Goal: Navigation & Orientation: Find specific page/section

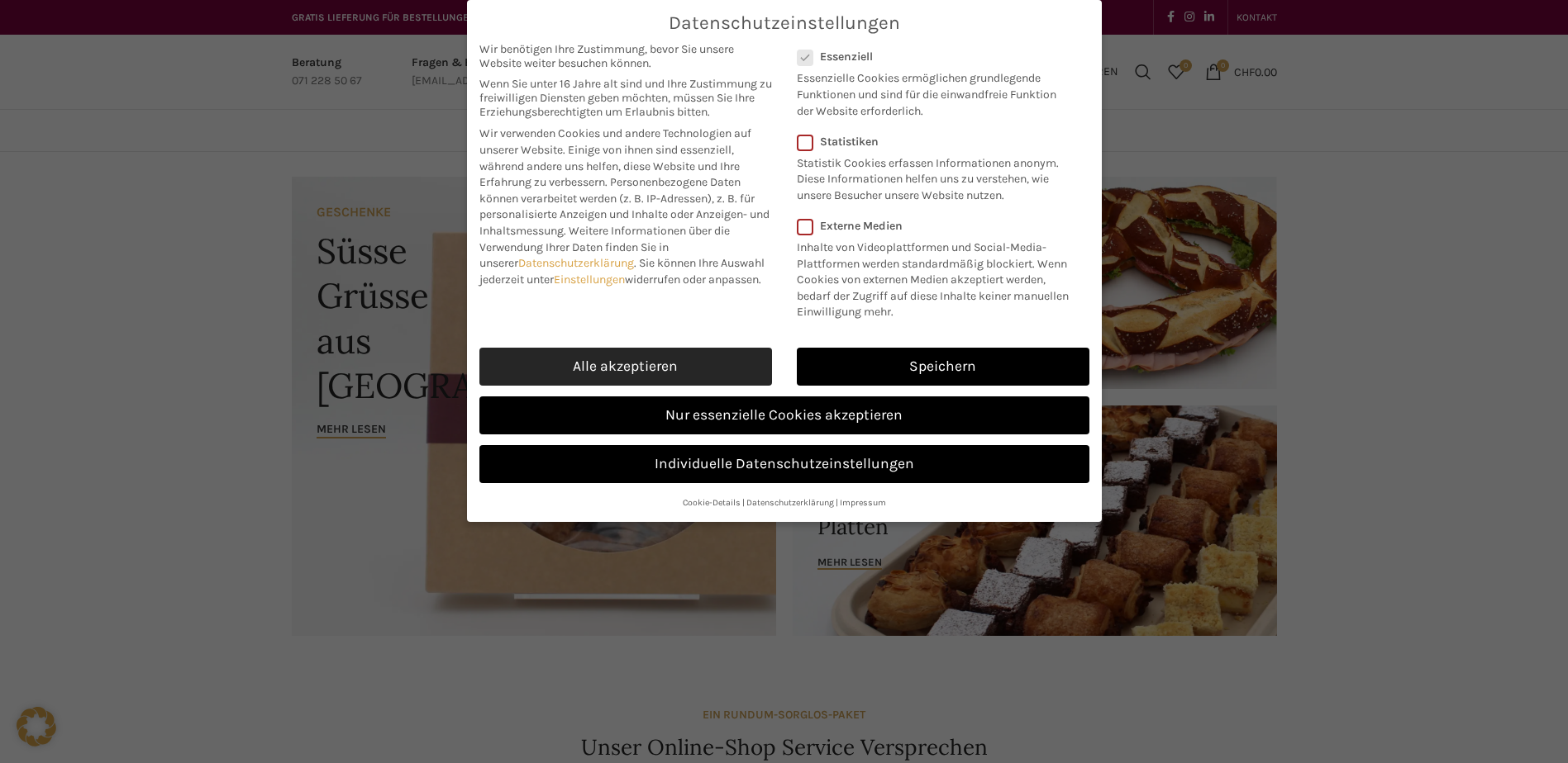
click at [625, 370] on link "Alle akzeptieren" at bounding box center [625, 367] width 293 height 38
checkbox input "true"
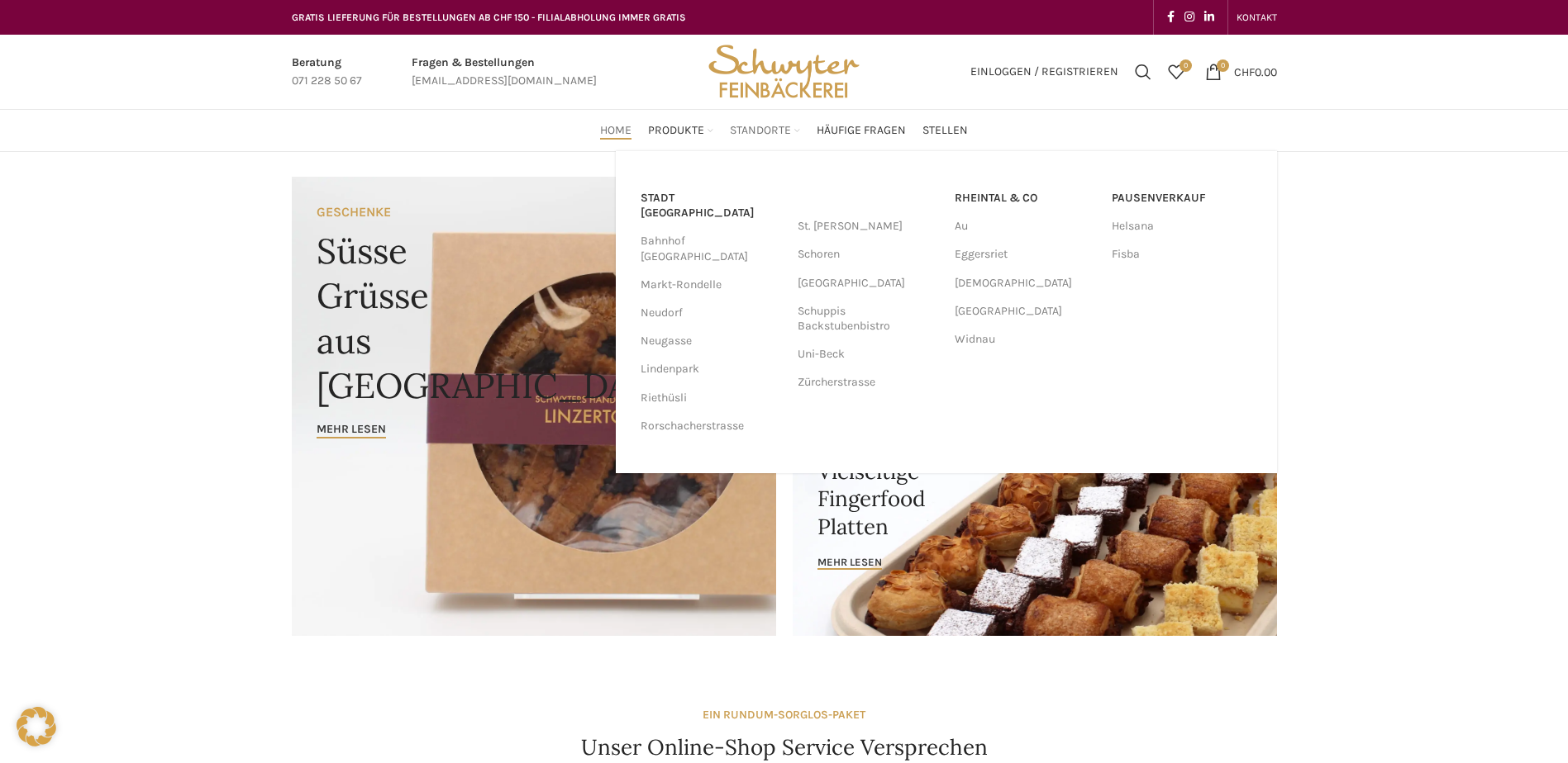
click at [763, 132] on span "Standorte" at bounding box center [760, 131] width 62 height 16
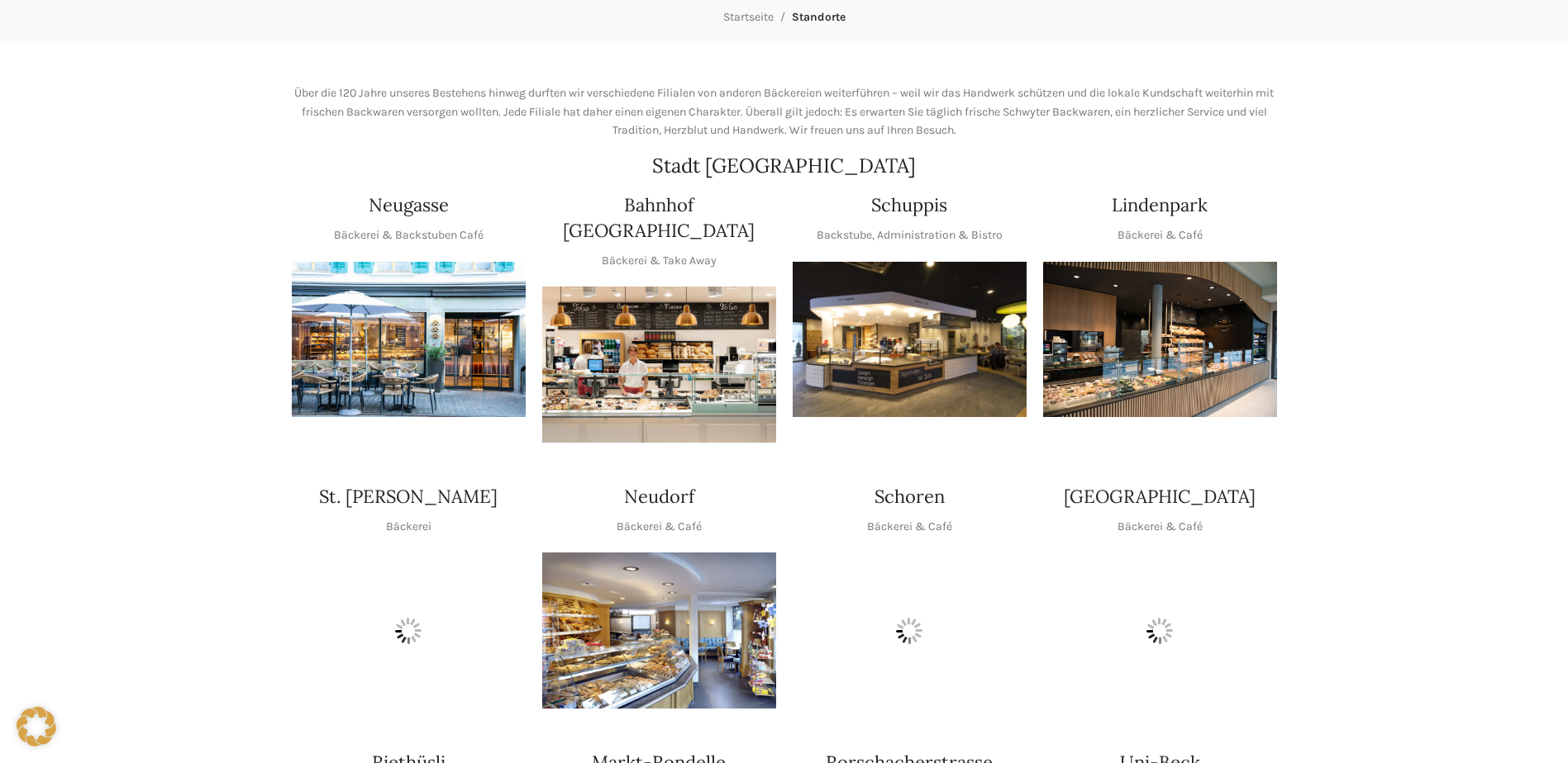
scroll to position [413, 0]
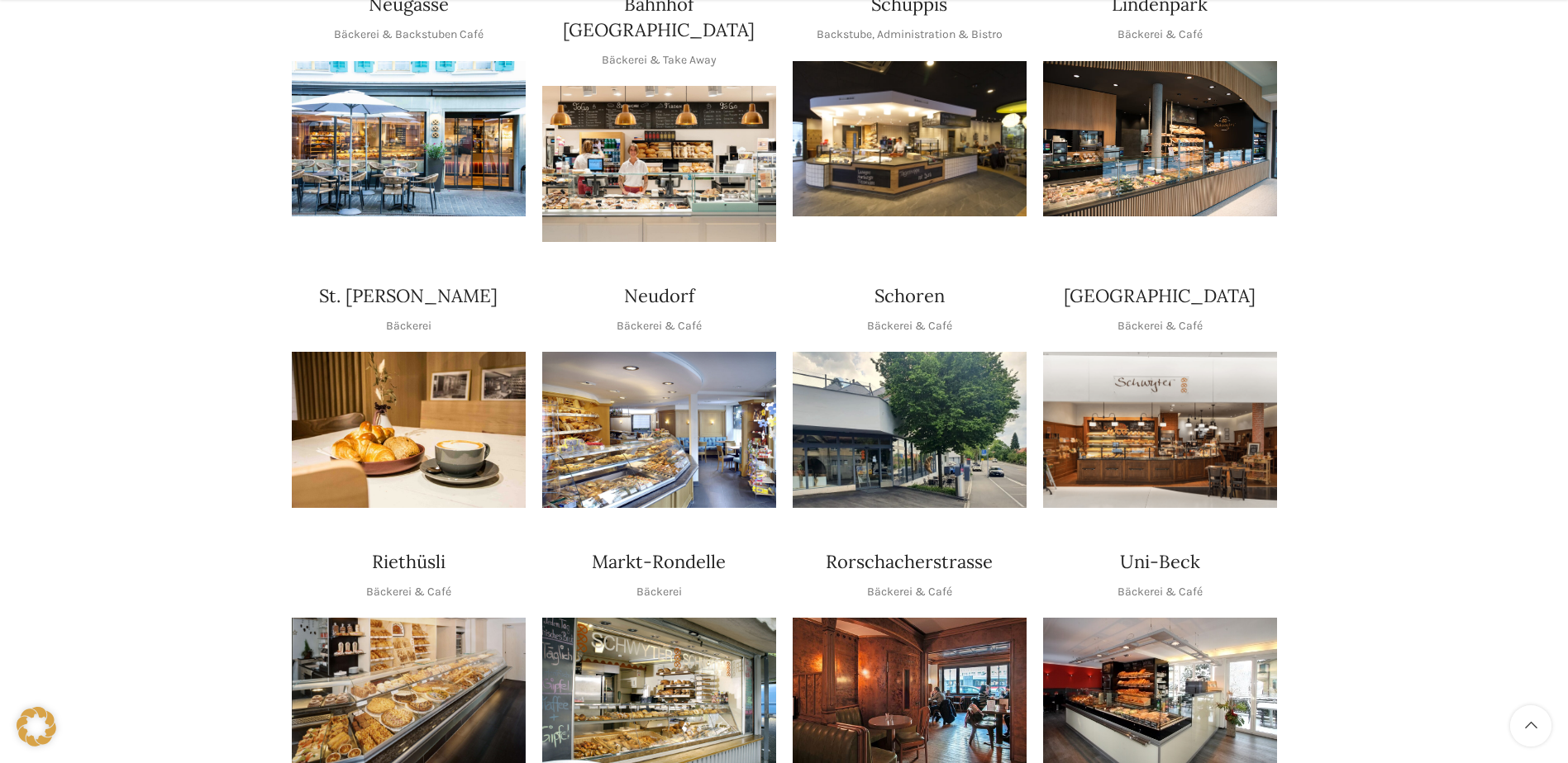
click at [670, 173] on img "1 / 1" at bounding box center [659, 164] width 234 height 156
click at [657, 419] on img "1 / 1" at bounding box center [659, 430] width 234 height 156
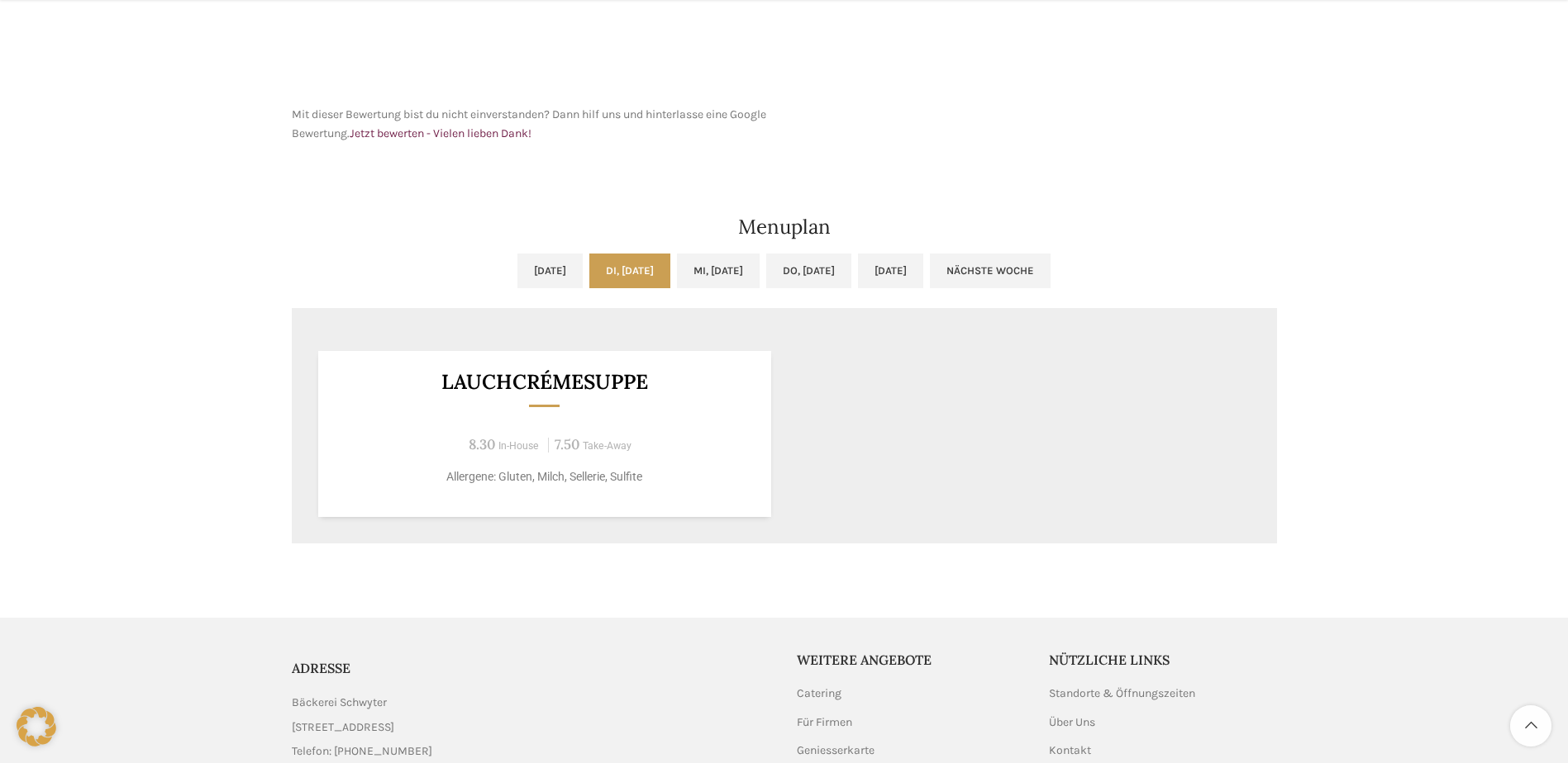
scroll to position [743, 0]
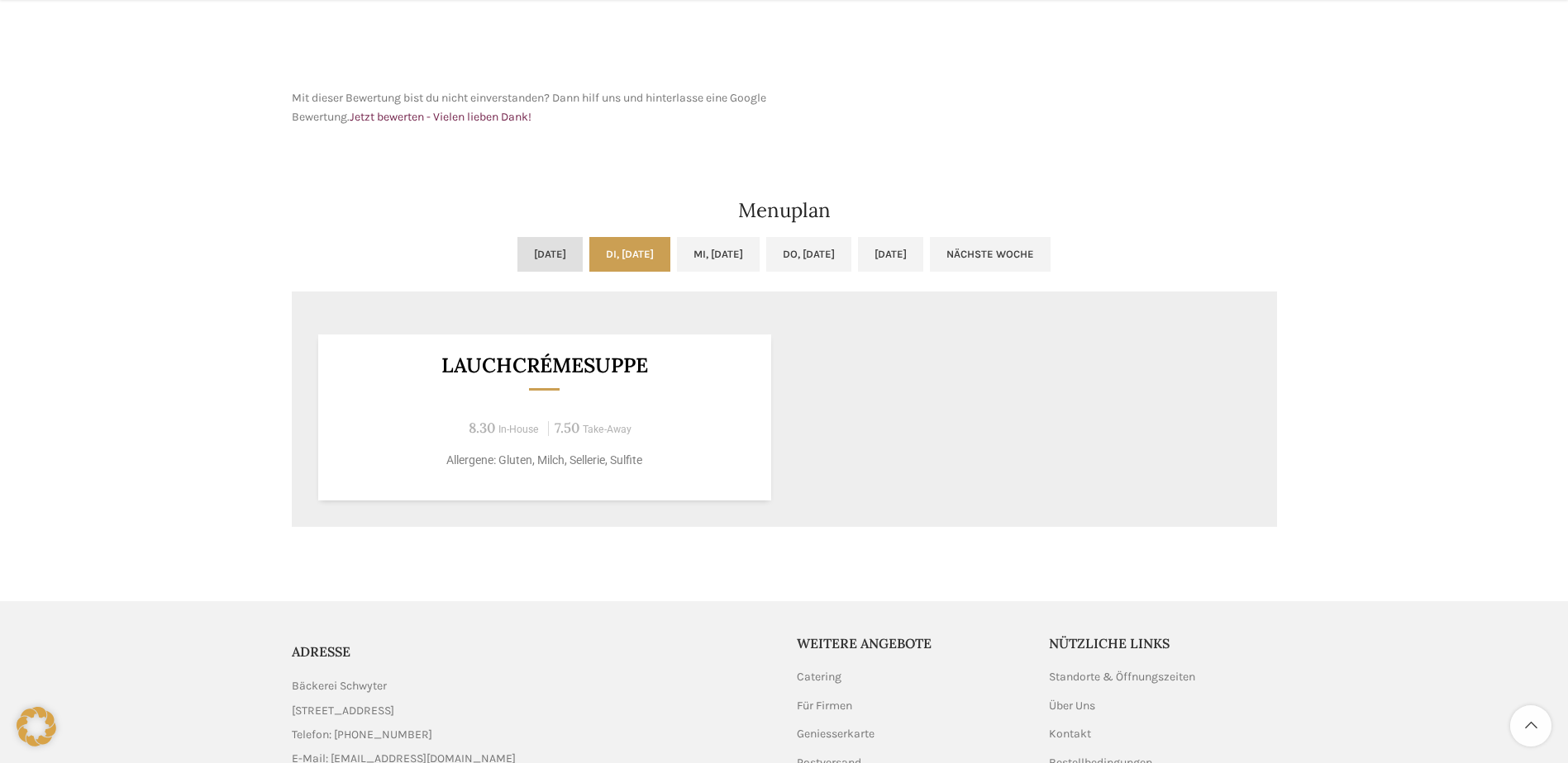
click at [517, 248] on link "Mo, 22.09.2025" at bounding box center [550, 254] width 65 height 35
click at [603, 249] on link "Di, 23.09.2025" at bounding box center [630, 254] width 81 height 35
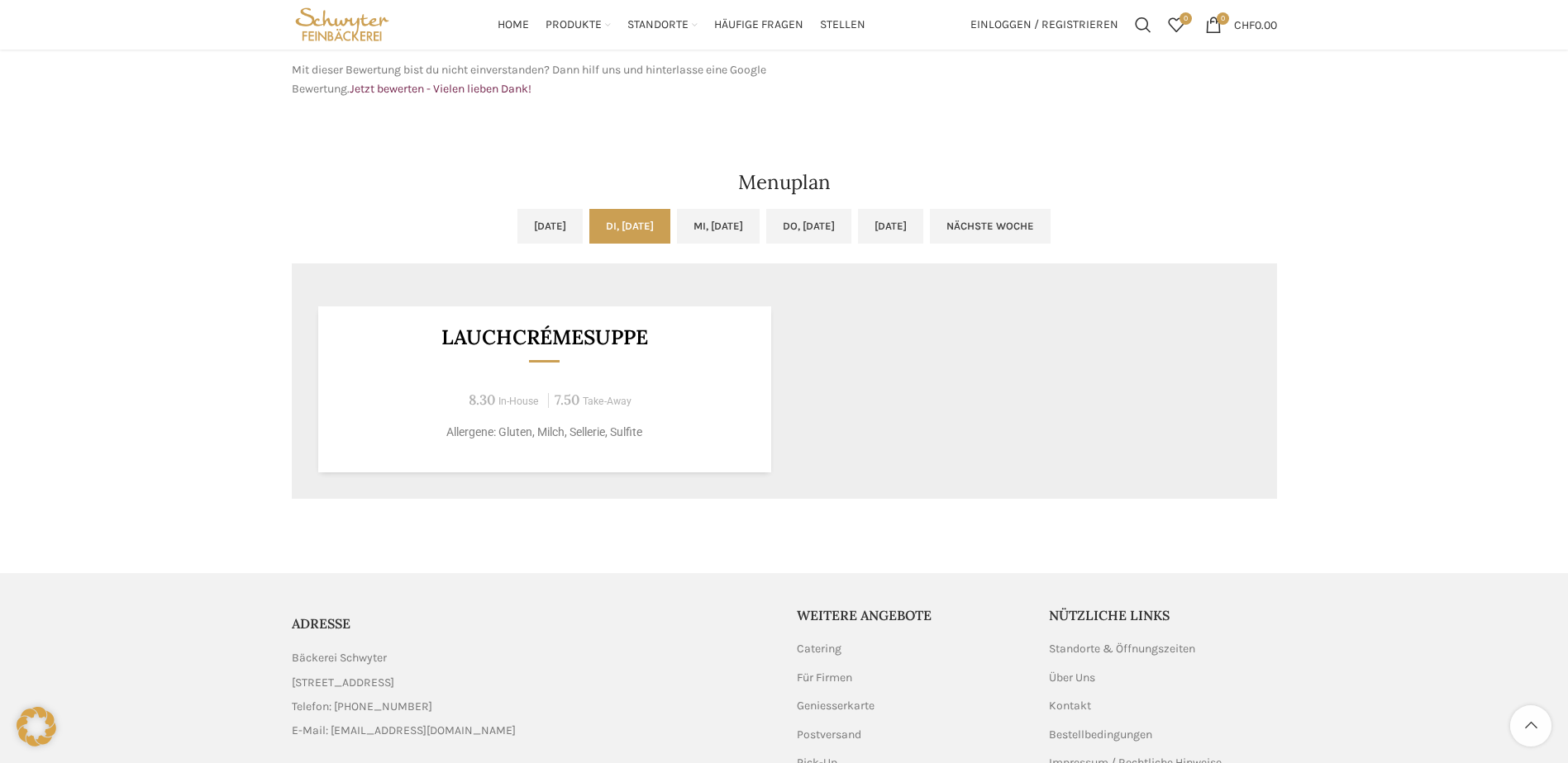
scroll to position [728, 0]
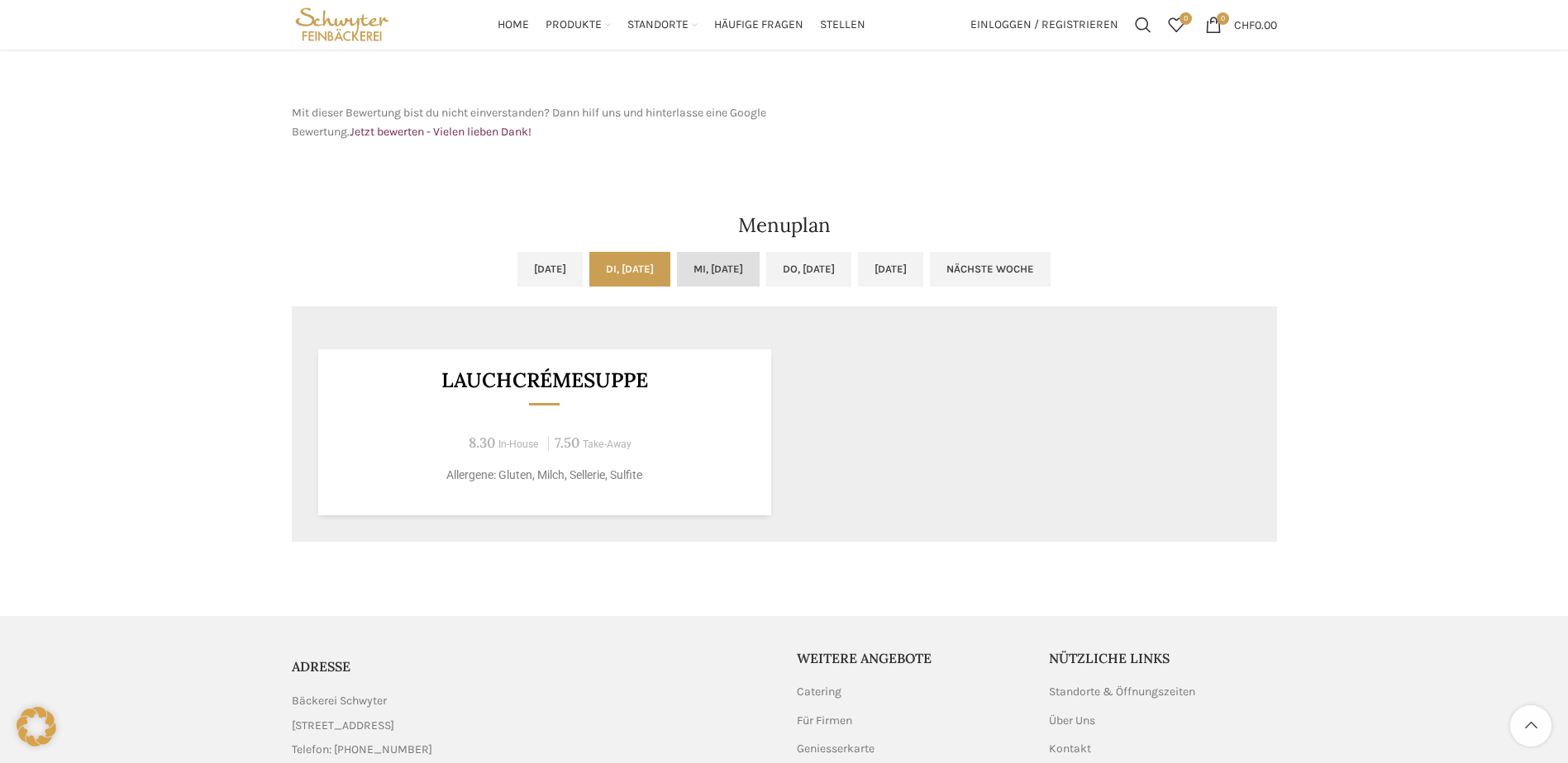
click at [733, 269] on link "Mi, 24.09.2025" at bounding box center [718, 269] width 82 height 35
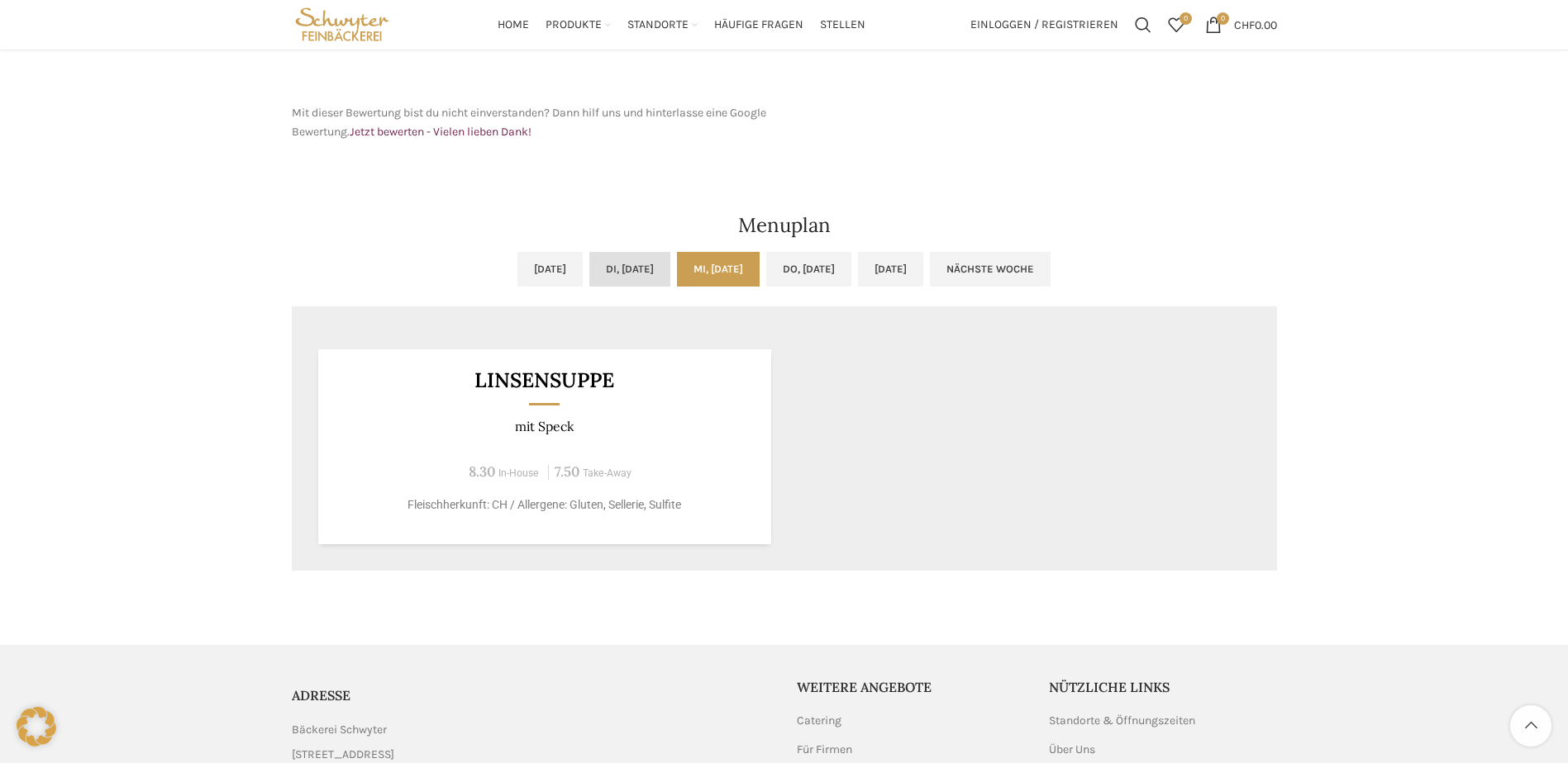
click at [615, 272] on link "Di, 23.09.2025" at bounding box center [630, 269] width 81 height 35
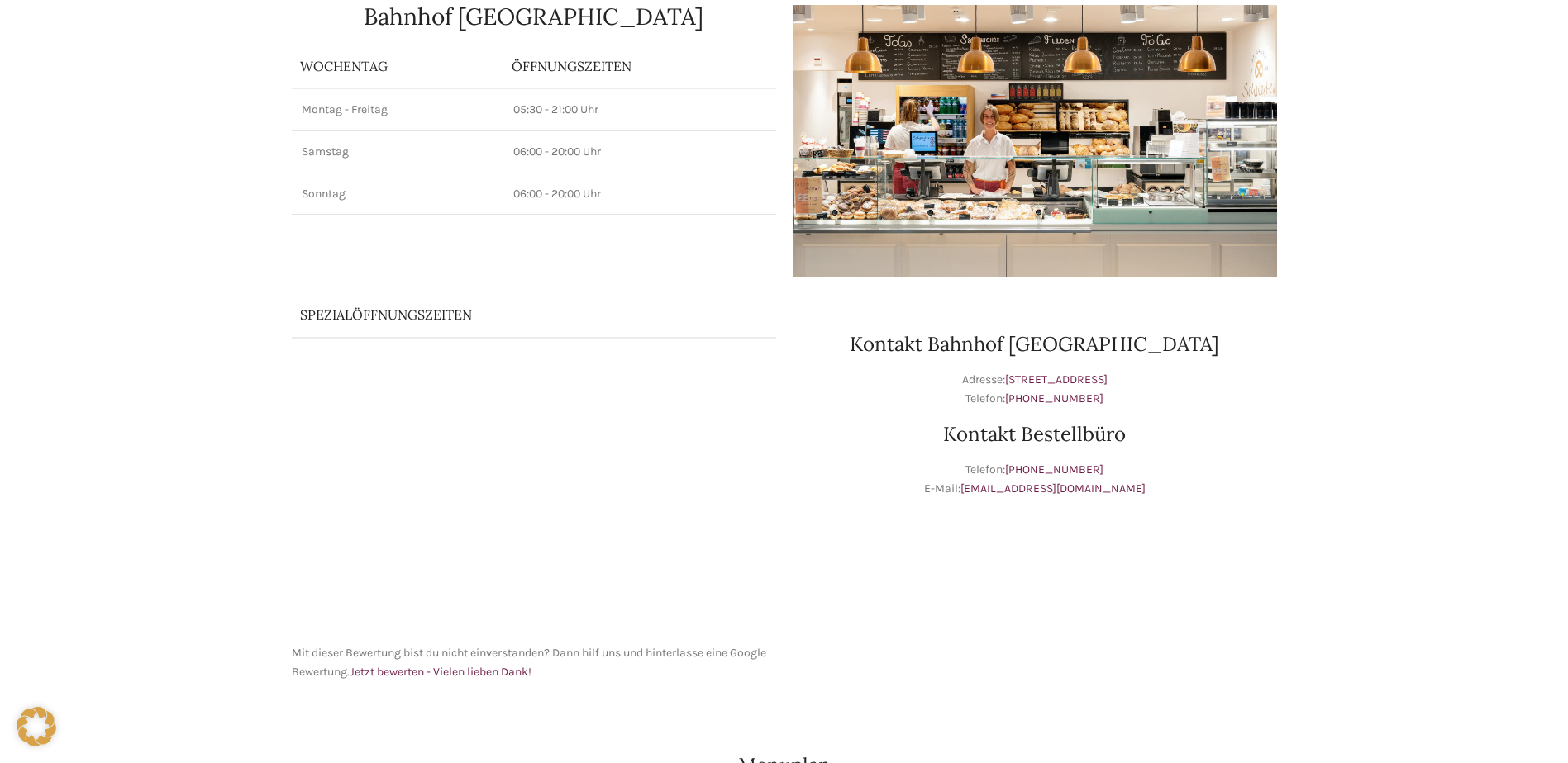
scroll to position [0, 0]
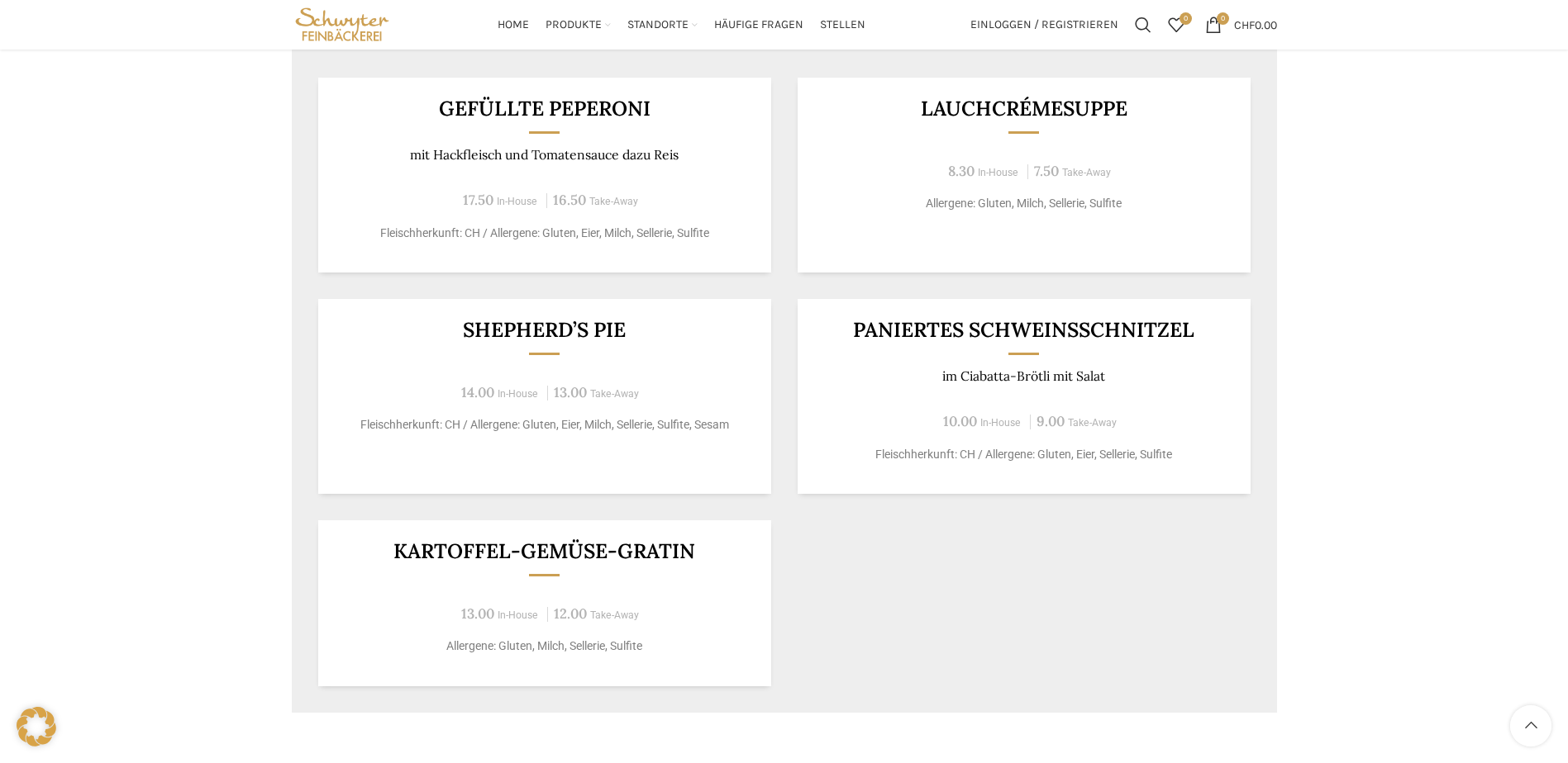
scroll to position [909, 0]
